Goal: Task Accomplishment & Management: Manage account settings

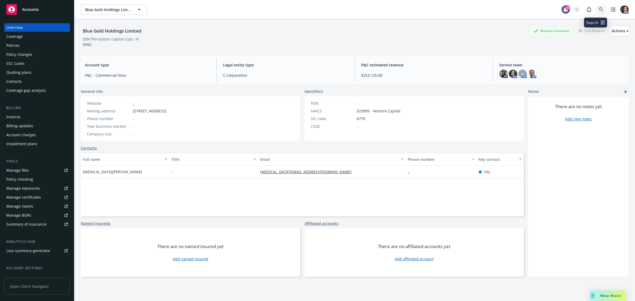
click at [599, 8] on icon at bounding box center [601, 9] width 4 height 4
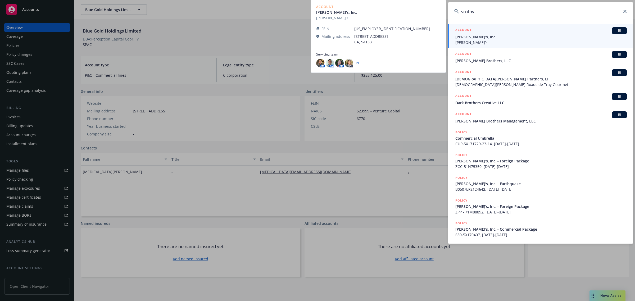
type input "vrothy"
click at [460, 38] on span "[PERSON_NAME]'s, Inc." at bounding box center [542, 37] width 172 height 6
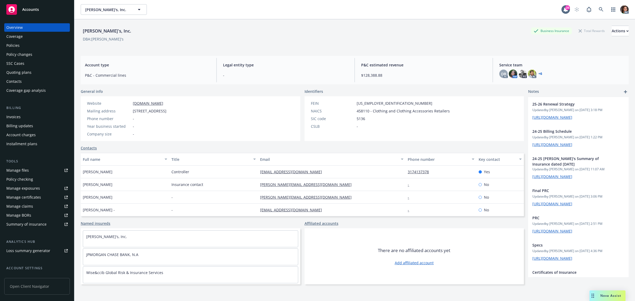
drag, startPoint x: 16, startPoint y: 46, endPoint x: 98, endPoint y: 67, distance: 84.7
click at [16, 46] on div "Policies" at bounding box center [12, 45] width 13 height 8
click at [539, 72] on link "+ 6" at bounding box center [541, 73] width 4 height 3
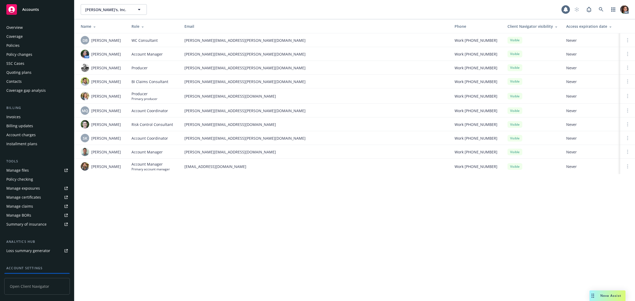
scroll to position [43, 0]
